Goal: Find specific page/section: Find specific page/section

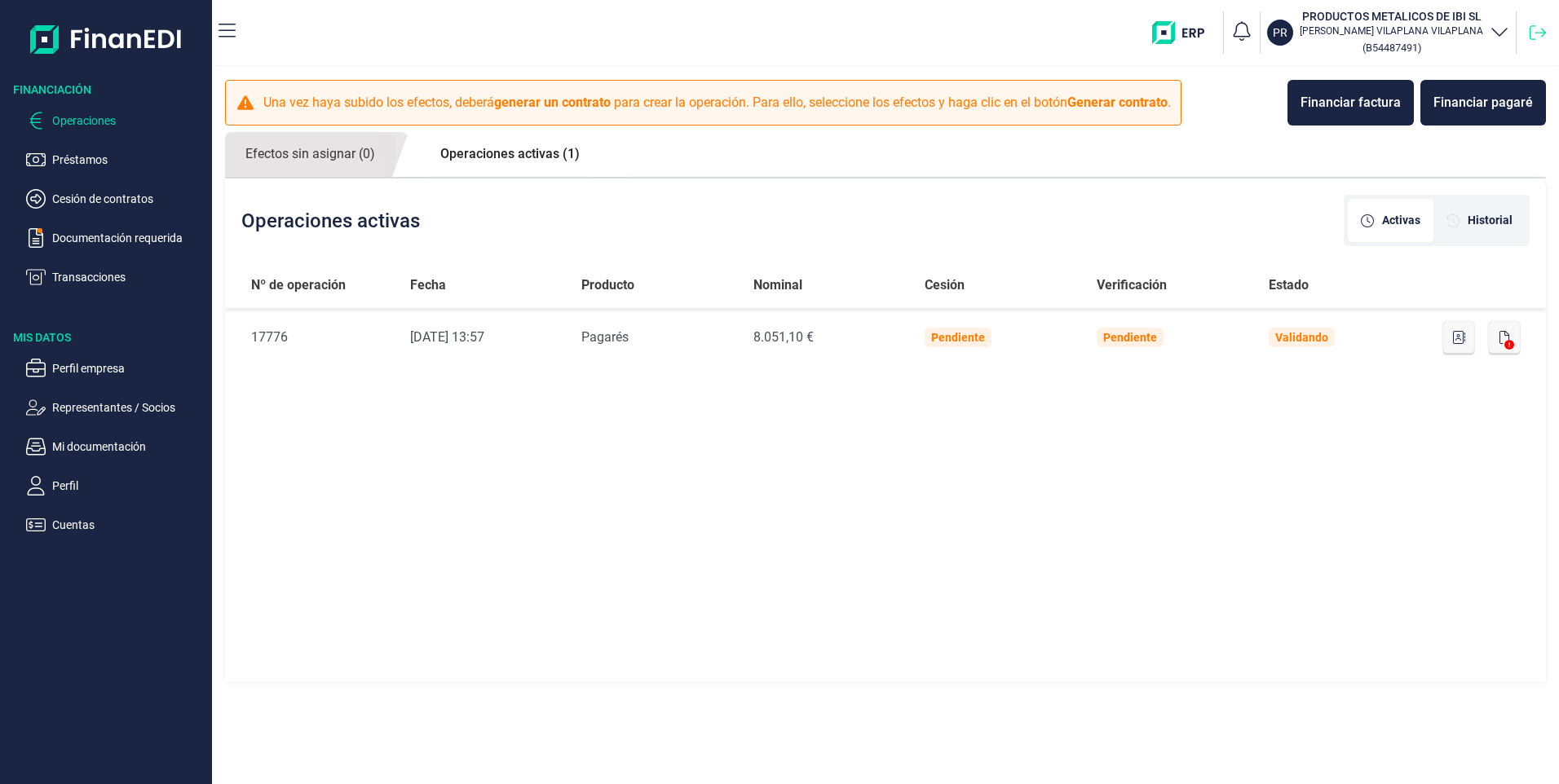
click at [1534, 31] on icon at bounding box center [1538, 32] width 16 height 16
click at [1539, 30] on icon at bounding box center [1538, 32] width 16 height 16
click at [1538, 29] on icon at bounding box center [1538, 32] width 16 height 16
click at [1531, 27] on icon at bounding box center [1538, 32] width 16 height 16
click at [102, 274] on p "Transacciones" at bounding box center [129, 277] width 153 height 19
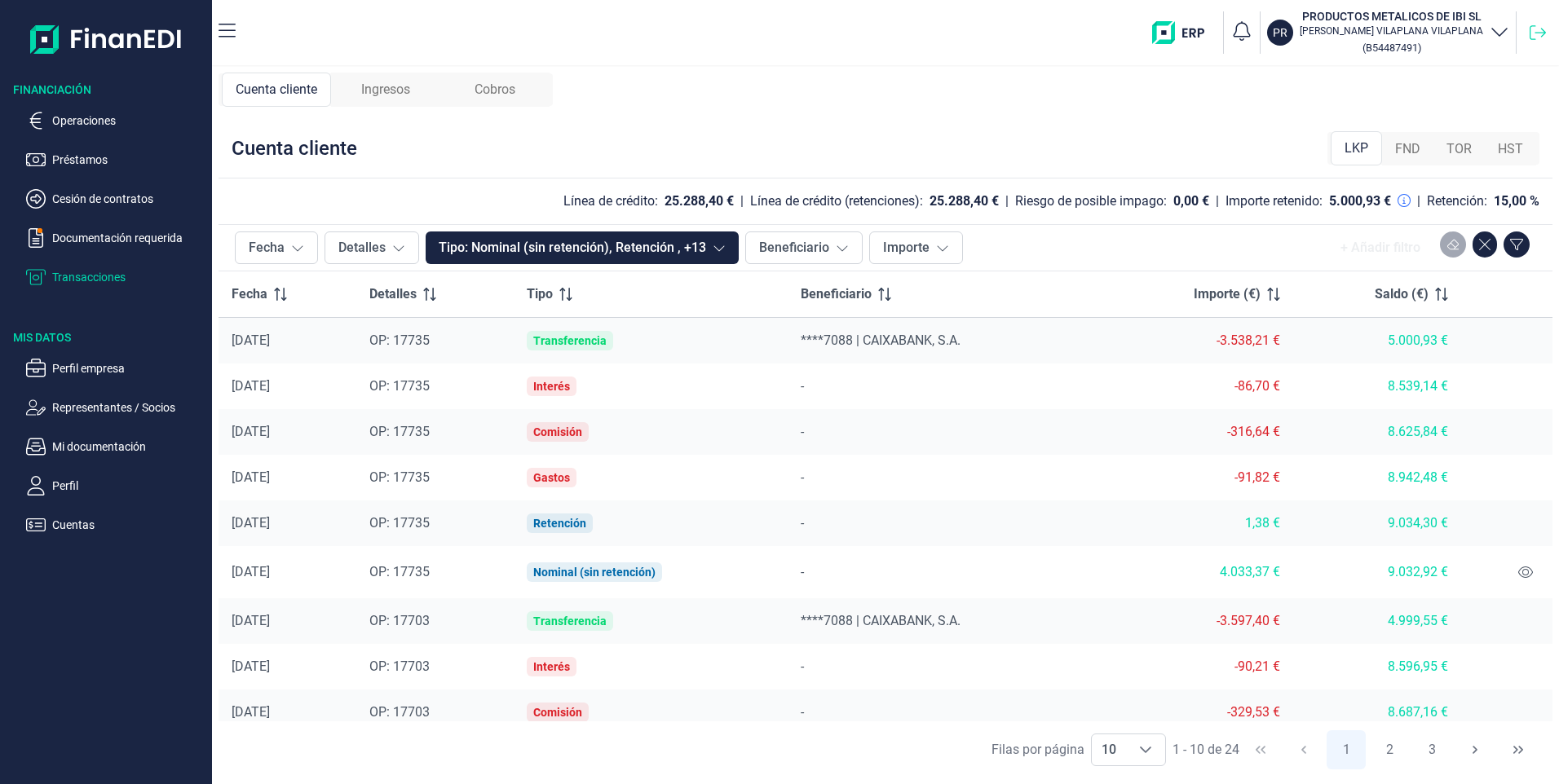
click at [1534, 34] on icon at bounding box center [1538, 32] width 16 height 16
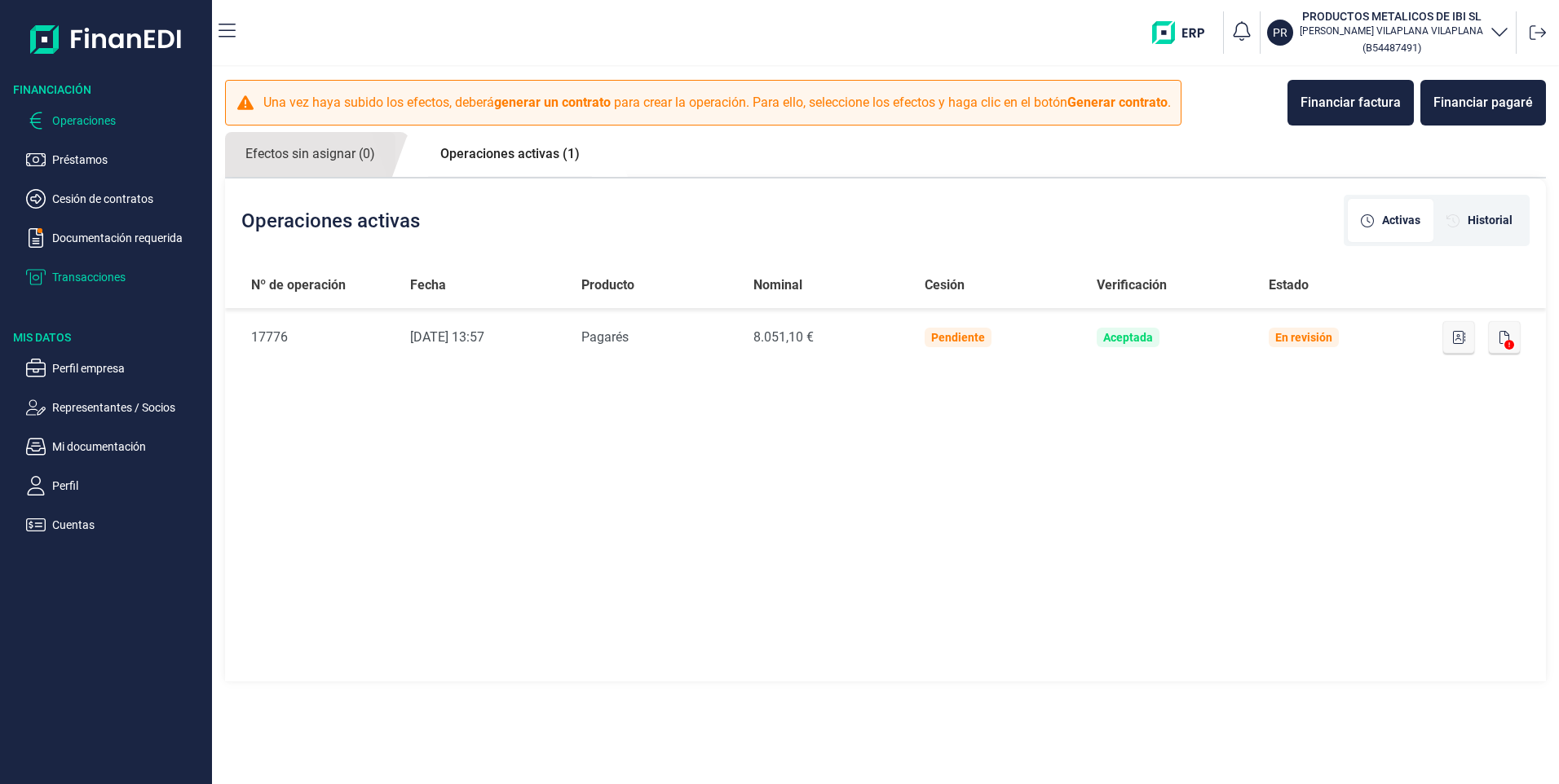
click at [109, 276] on p "Transacciones" at bounding box center [129, 277] width 153 height 19
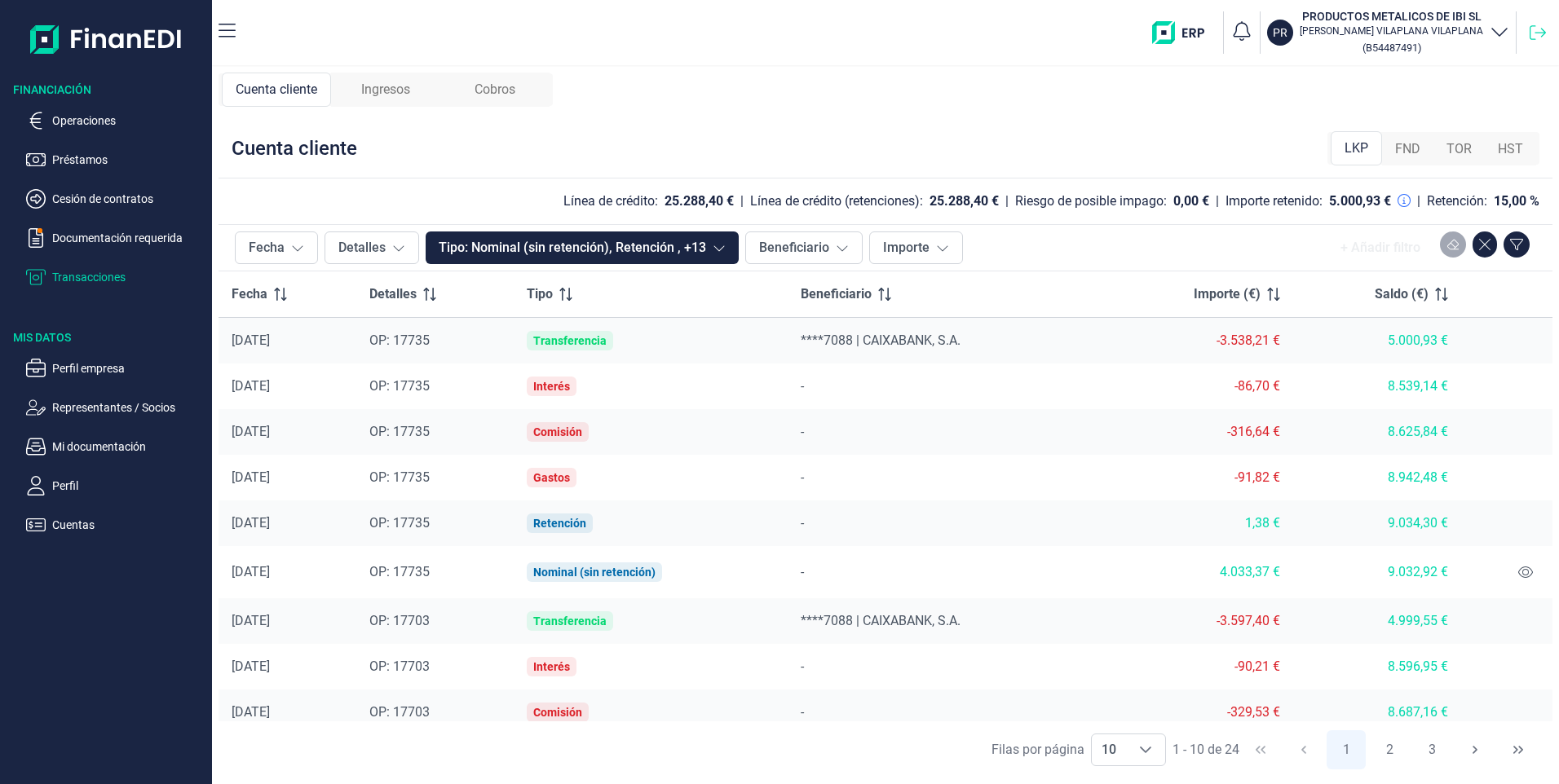
click at [1534, 26] on icon at bounding box center [1538, 32] width 16 height 14
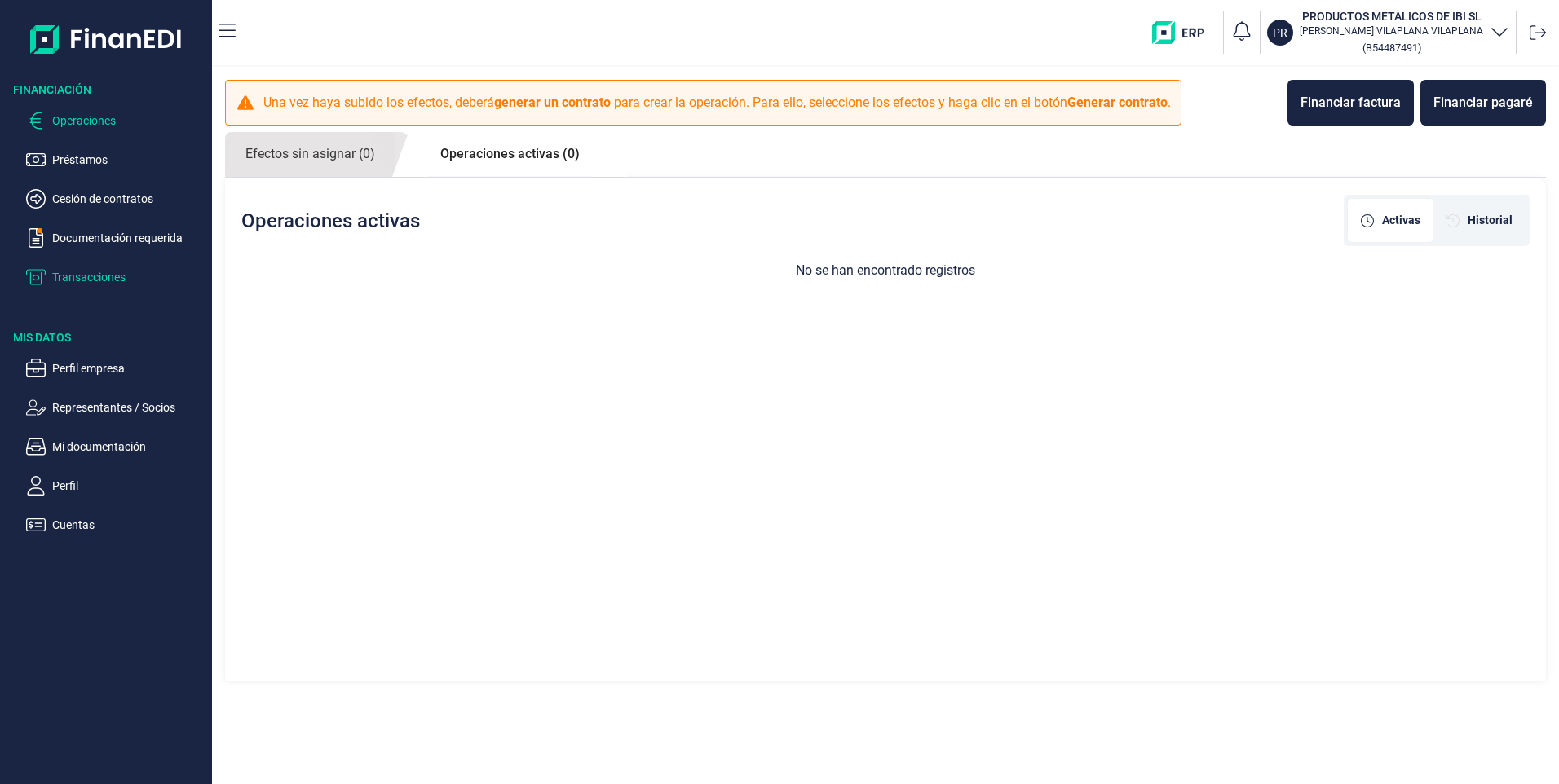
click at [87, 272] on p "Transacciones" at bounding box center [129, 277] width 153 height 19
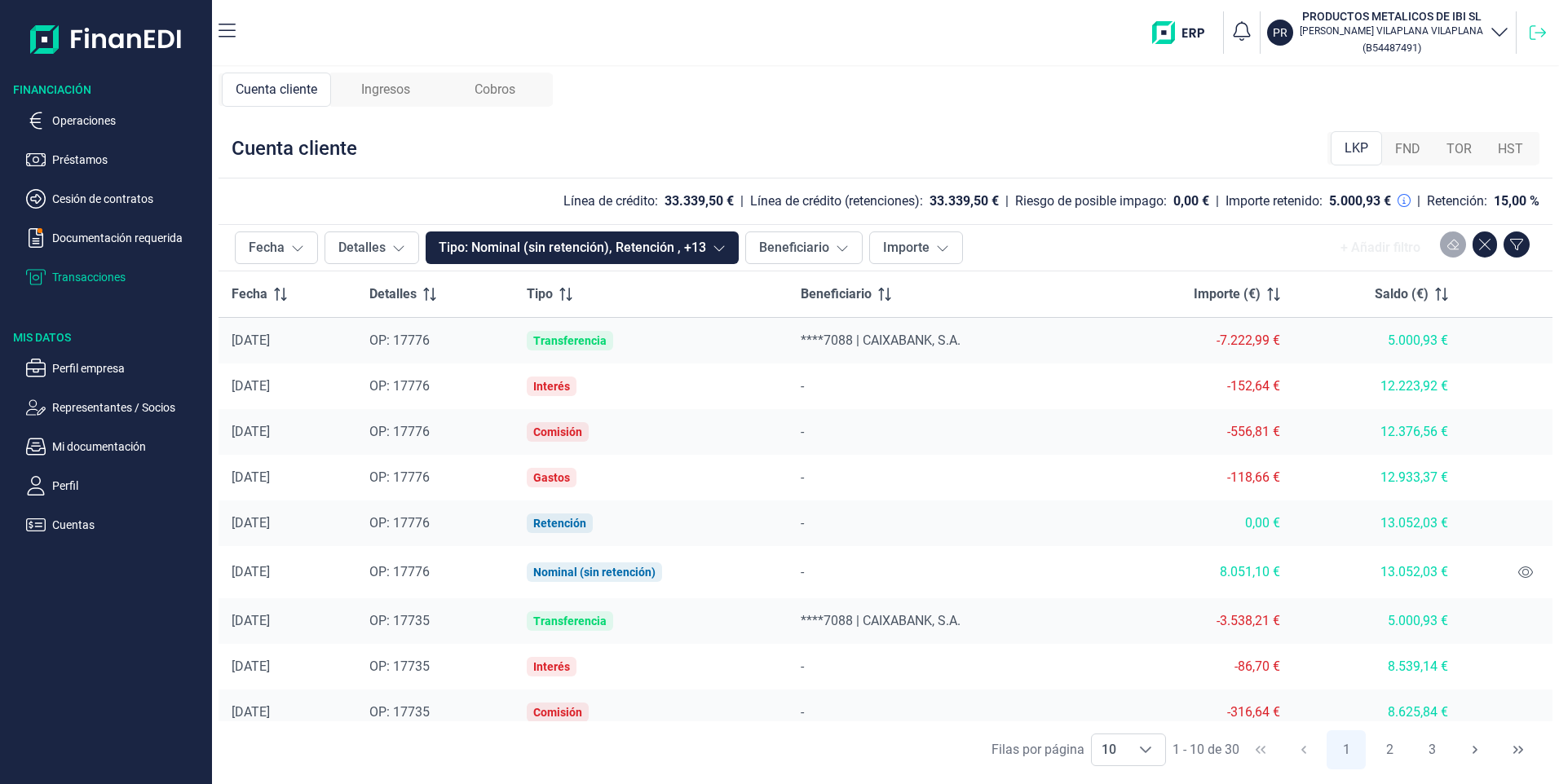
click at [1535, 36] on icon at bounding box center [1538, 32] width 16 height 16
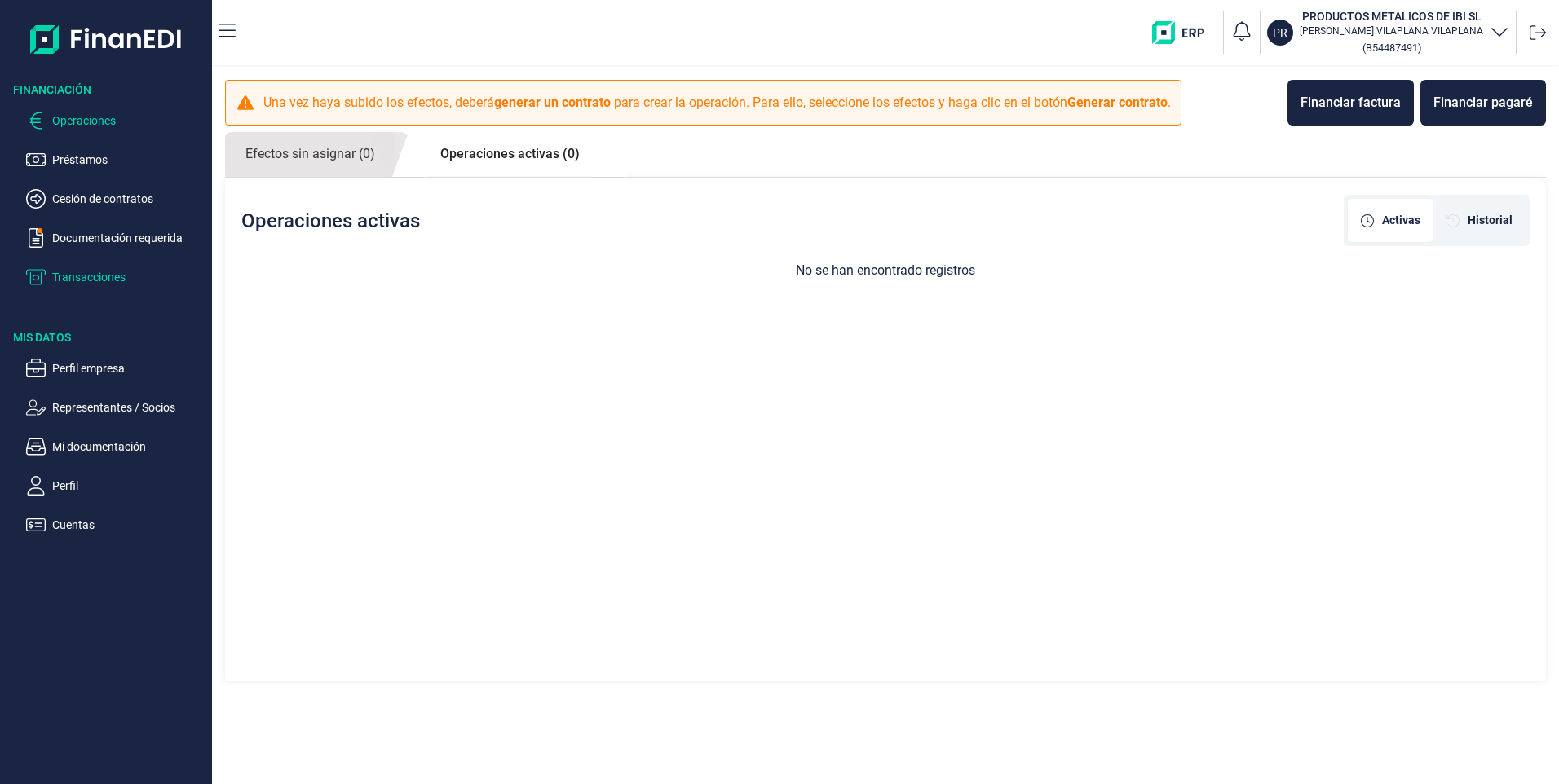
click at [109, 281] on p "Transacciones" at bounding box center [129, 277] width 153 height 19
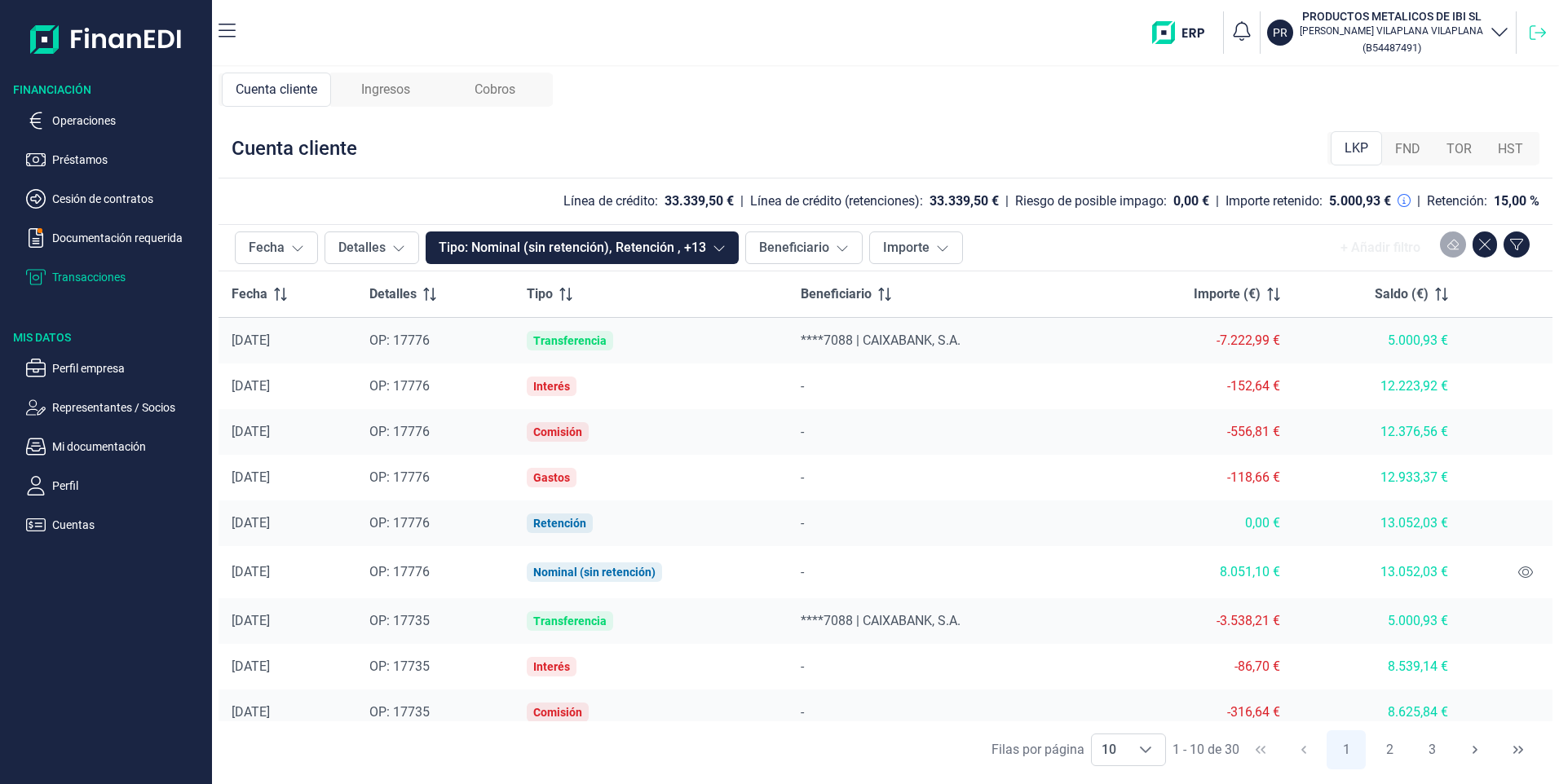
click at [1540, 30] on icon at bounding box center [1538, 32] width 16 height 16
